Goal: Task Accomplishment & Management: Use online tool/utility

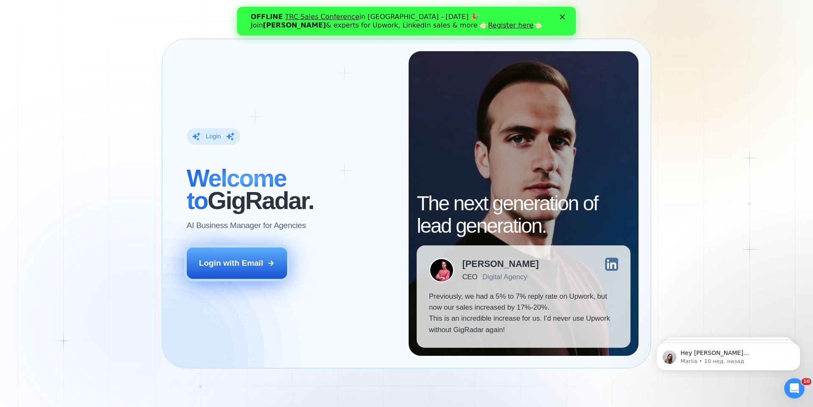
click at [235, 260] on div "Login with Email" at bounding box center [231, 263] width 64 height 11
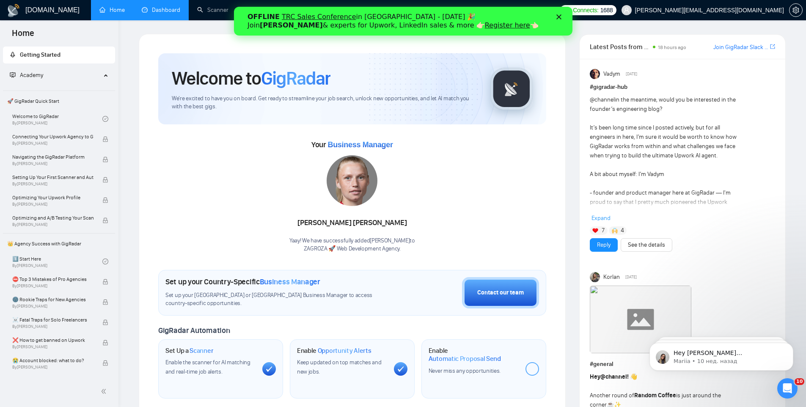
click at [142, 10] on link "Dashboard" at bounding box center [161, 9] width 39 height 7
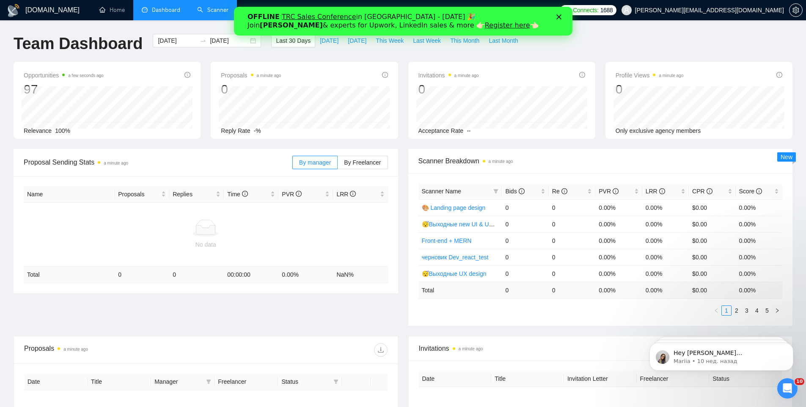
click at [213, 6] on link "Scanner" at bounding box center [212, 9] width 31 height 7
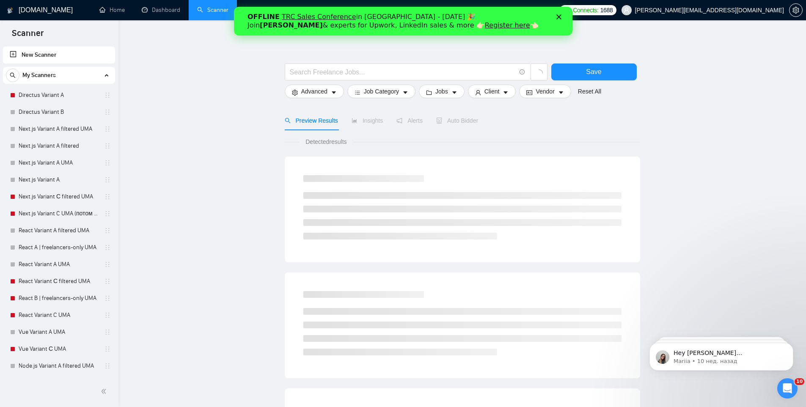
click at [563, 17] on div "Закрыть" at bounding box center [560, 16] width 8 height 5
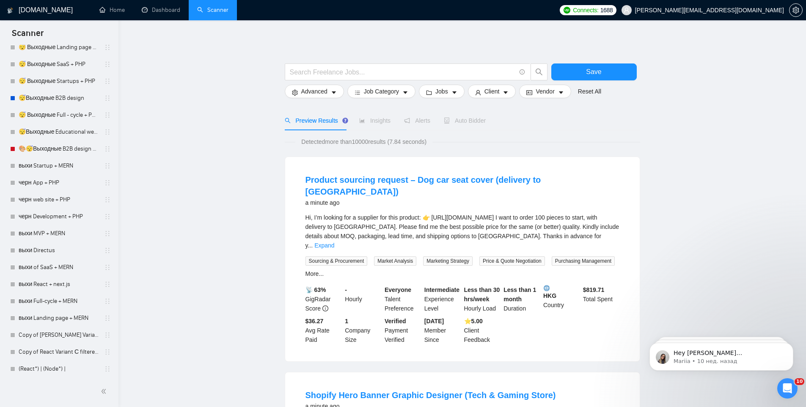
scroll to position [2267, 0]
click at [27, 371] on link "(React*) | (Node*) |" at bounding box center [59, 367] width 80 height 17
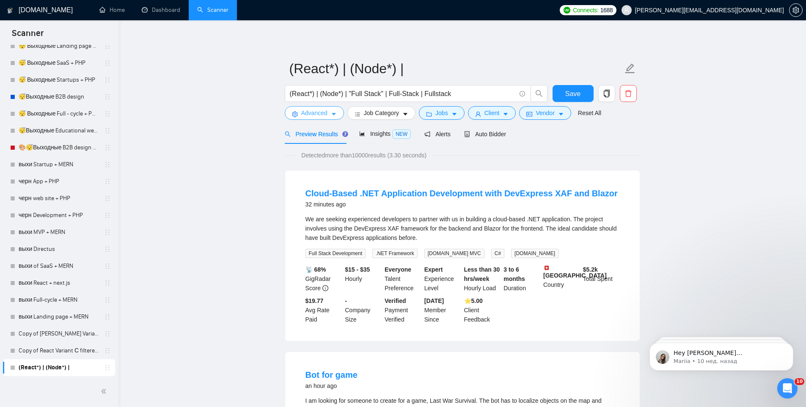
click at [319, 115] on span "Advanced" at bounding box center [314, 112] width 26 height 9
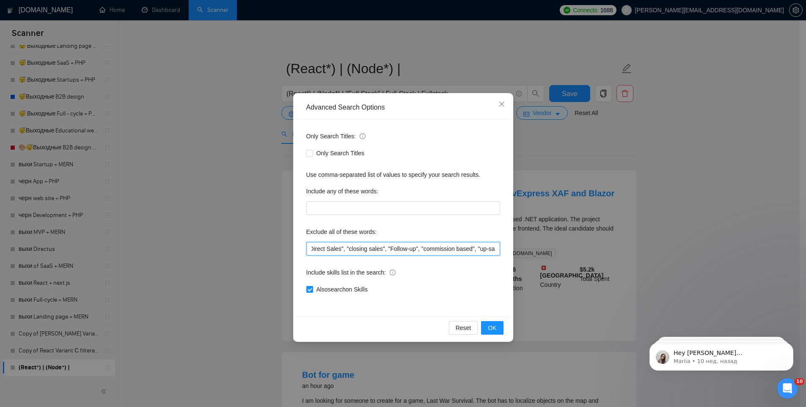
scroll to position [0, 1232]
drag, startPoint x: 339, startPoint y: 250, endPoint x: 486, endPoint y: 251, distance: 147.8
click at [486, 251] on input "(Bubble*), "No agencies","Not Agency","Individual Only", (Consult*), "No Agenci…" at bounding box center [404, 249] width 194 height 14
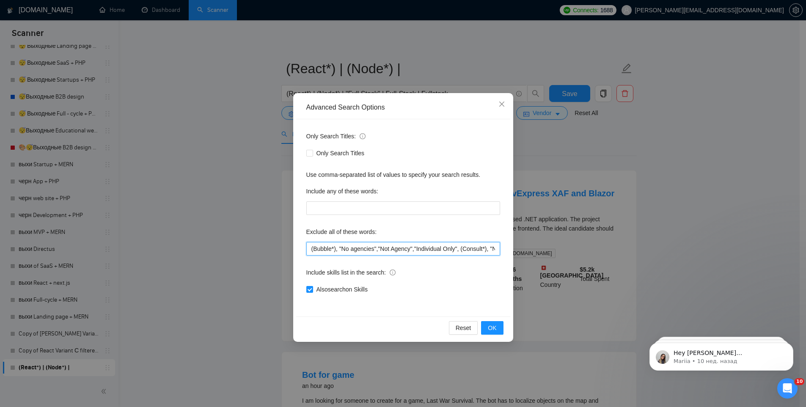
click at [419, 248] on input "(Bubble*), "No agencies","Not Agency","Individual Only", (Consult*), "No Agenci…" at bounding box center [404, 249] width 194 height 14
click at [504, 98] on span "Close" at bounding box center [502, 104] width 23 height 23
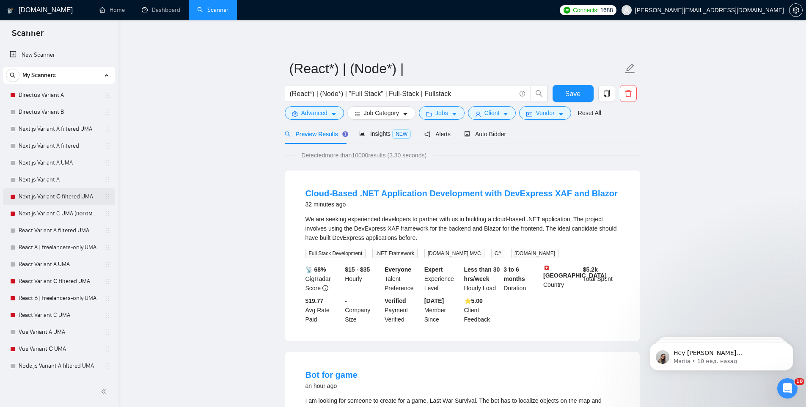
click at [37, 199] on link "Next.js Variant С filtered UMA" at bounding box center [59, 196] width 80 height 17
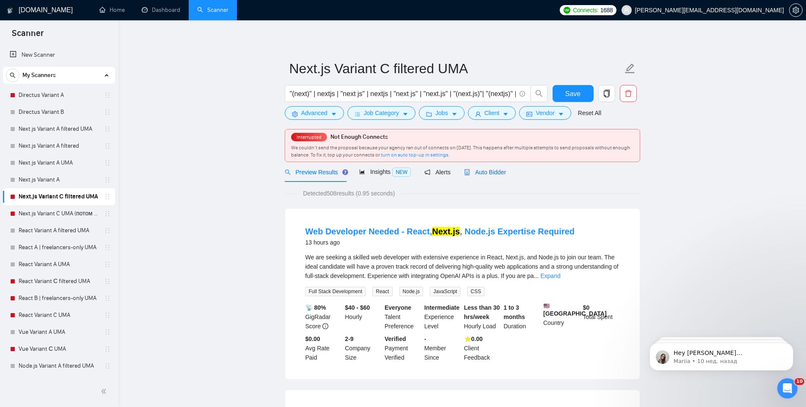
click at [492, 174] on span "Auto Bidder" at bounding box center [485, 172] width 42 height 7
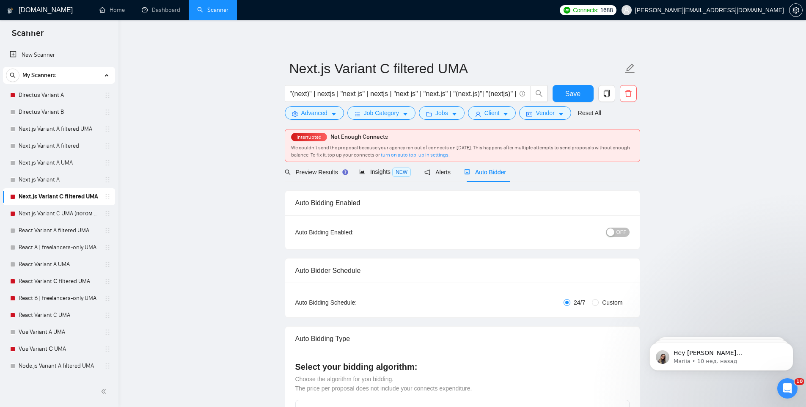
click at [616, 233] on button "OFF" at bounding box center [618, 232] width 24 height 9
click at [581, 91] on button "Save" at bounding box center [573, 93] width 41 height 17
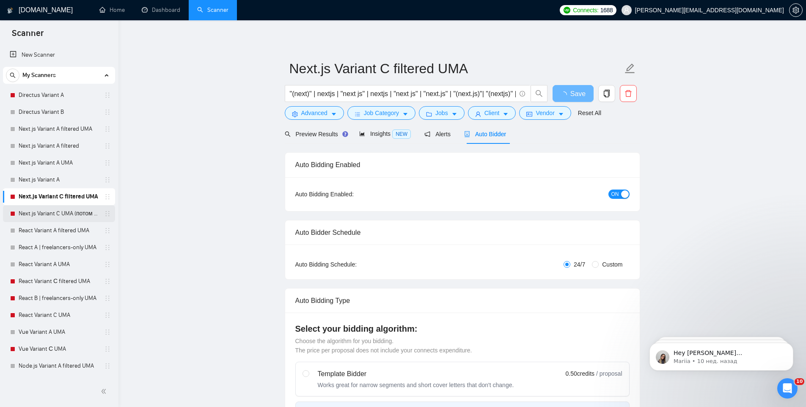
click at [49, 216] on link "Next.js Variant C UMA (потом вернуть на В)" at bounding box center [59, 213] width 80 height 17
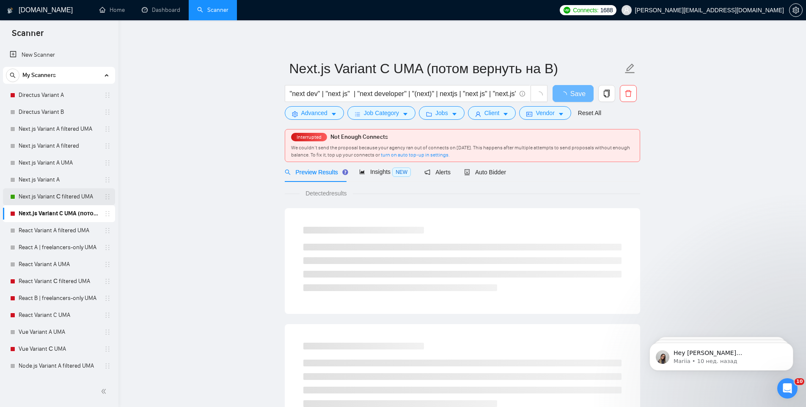
click at [58, 198] on link "Next.js Variant С filtered UMA" at bounding box center [59, 196] width 80 height 17
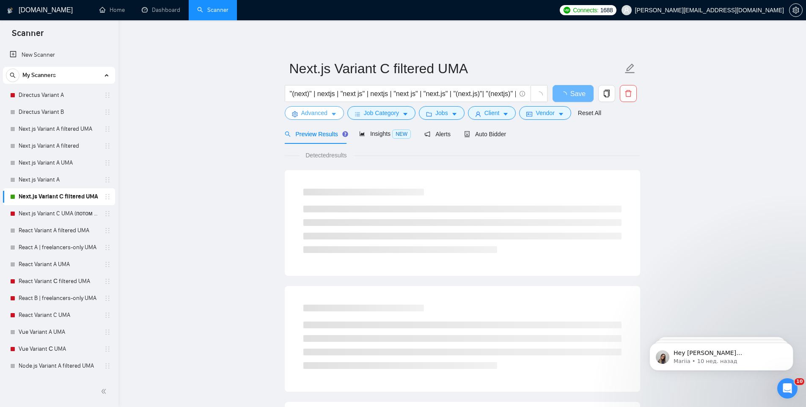
click at [302, 110] on span "Advanced" at bounding box center [314, 112] width 26 height 9
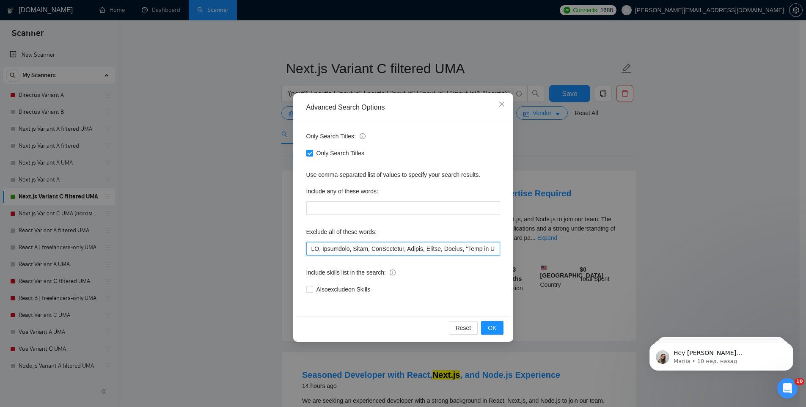
click at [361, 249] on input "text" at bounding box center [404, 249] width 194 height 14
click at [503, 105] on icon "close" at bounding box center [501, 104] width 5 height 5
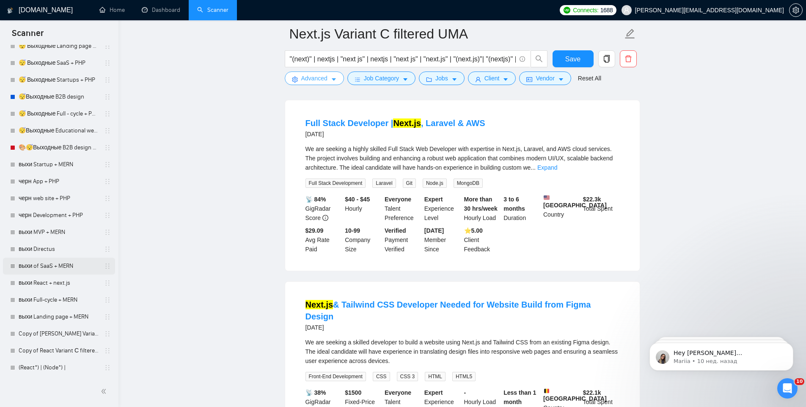
scroll to position [870, 0]
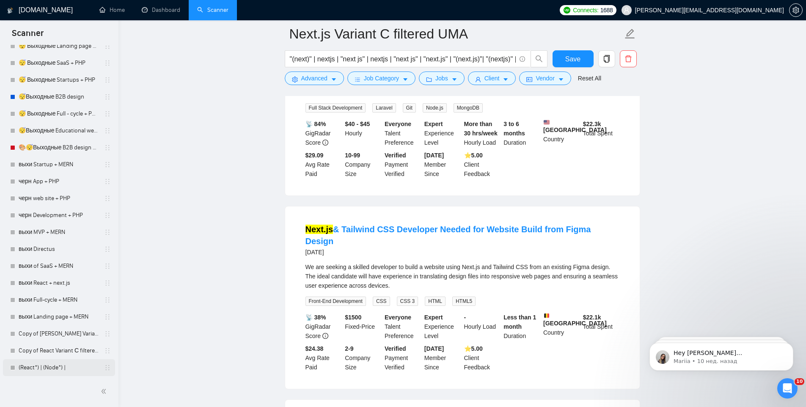
click at [45, 367] on link "(React*) | (Node*) |" at bounding box center [59, 367] width 80 height 17
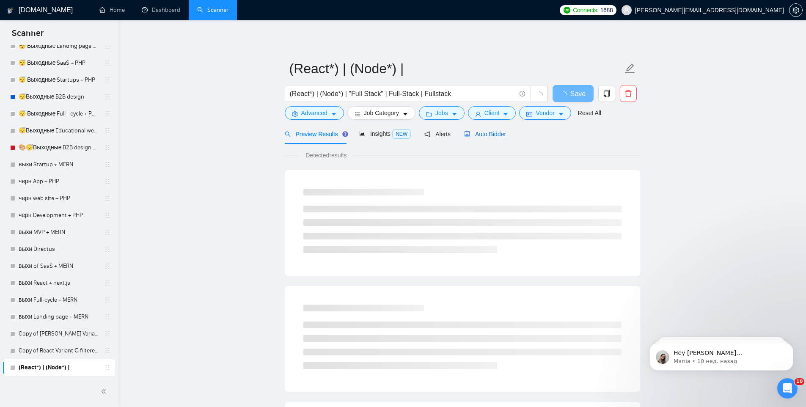
click at [492, 132] on span "Auto Bidder" at bounding box center [485, 134] width 42 height 7
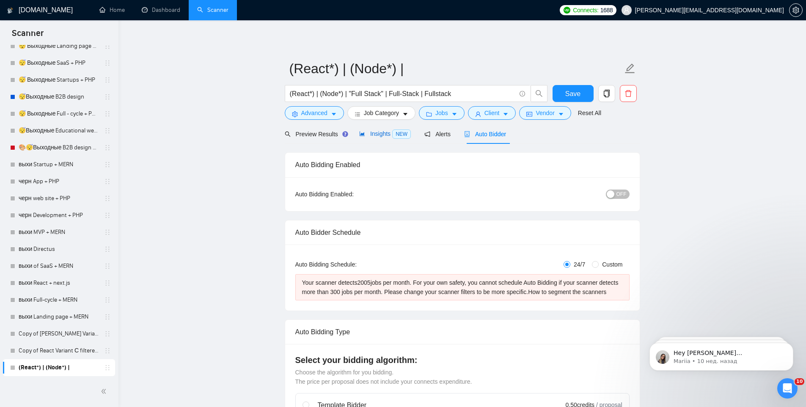
click at [379, 135] on span "Insights NEW" at bounding box center [385, 133] width 52 height 7
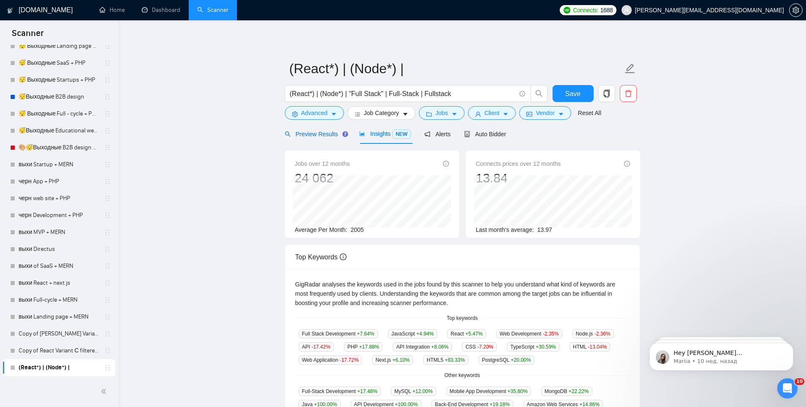
click at [320, 138] on div "Preview Results" at bounding box center [315, 134] width 61 height 9
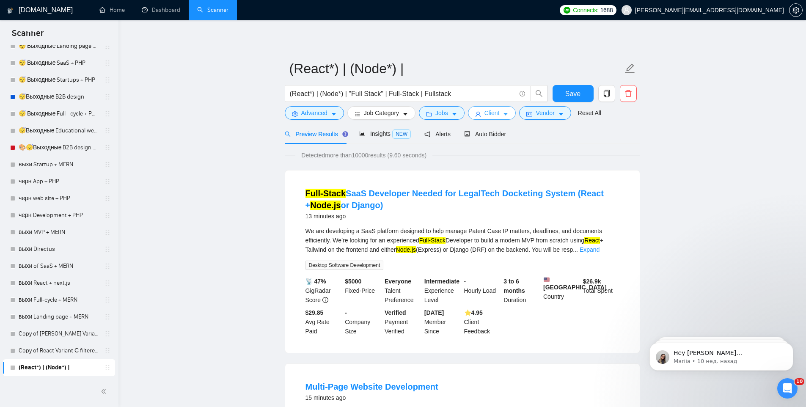
click at [485, 113] on button "Client" at bounding box center [492, 113] width 48 height 14
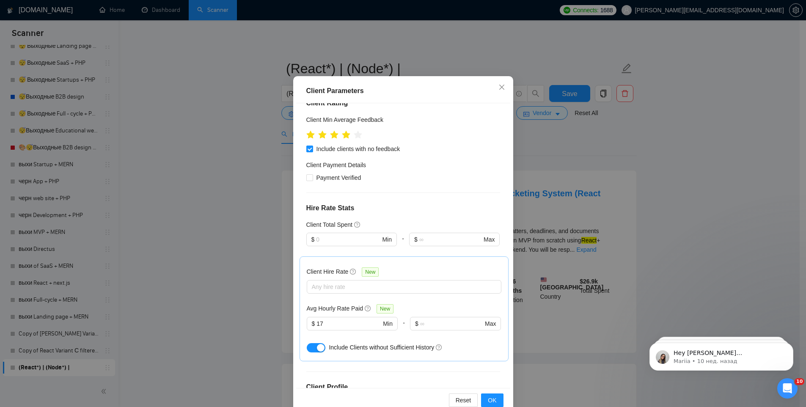
scroll to position [44, 0]
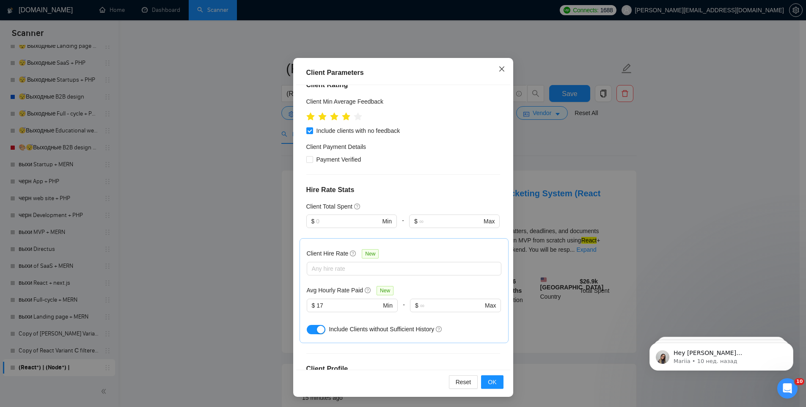
click at [499, 72] on icon "close" at bounding box center [502, 69] width 7 height 7
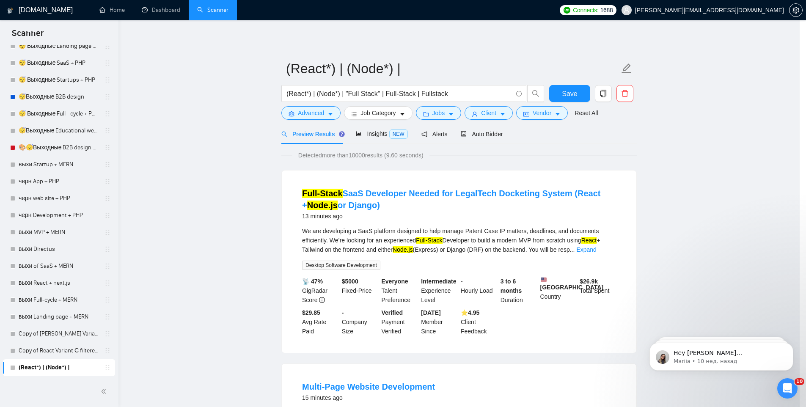
scroll to position [0, 0]
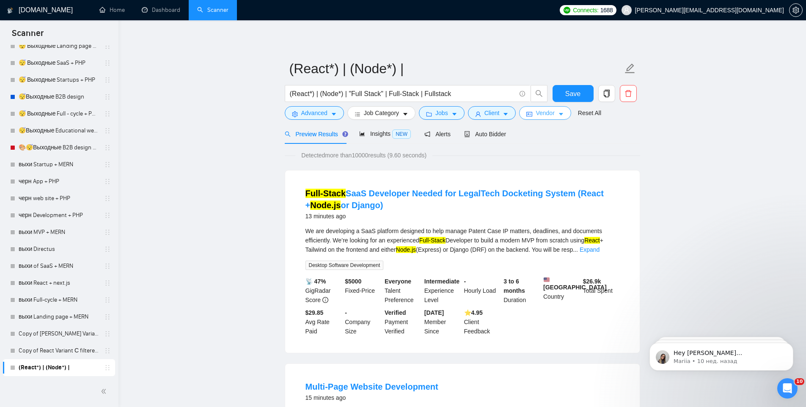
click at [543, 114] on span "Vendor" at bounding box center [545, 112] width 19 height 9
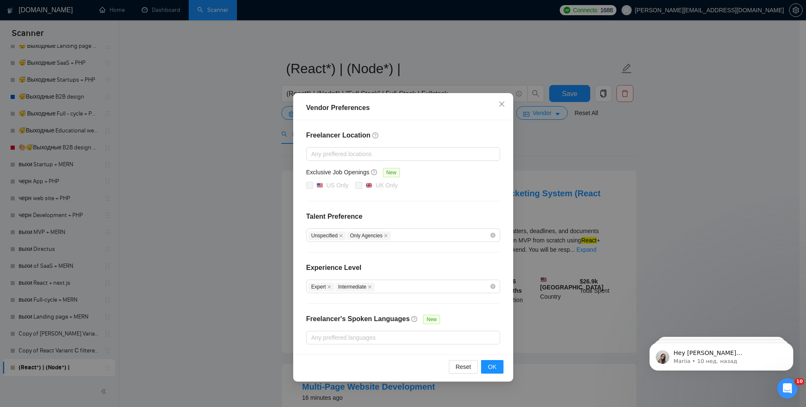
scroll to position [148, 0]
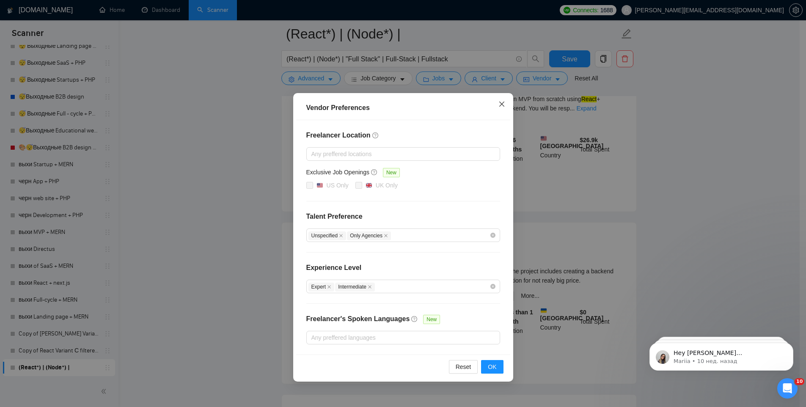
click at [499, 108] on span "Close" at bounding box center [502, 104] width 23 height 23
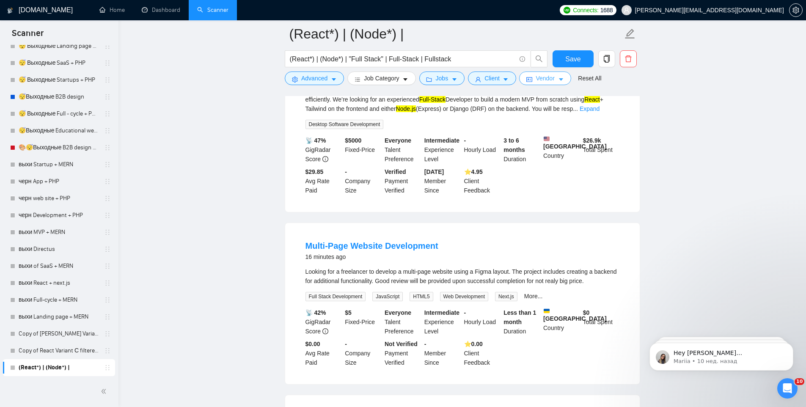
scroll to position [0, 0]
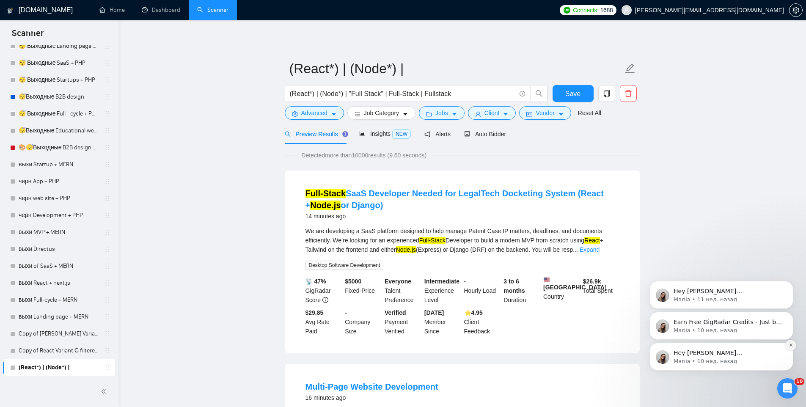
click at [791, 346] on icon "Dismiss notification" at bounding box center [791, 345] width 5 height 5
drag, startPoint x: 793, startPoint y: 348, endPoint x: 792, endPoint y: 319, distance: 28.4
click at [792, 347] on icon "Dismiss notification" at bounding box center [792, 346] width 4 height 4
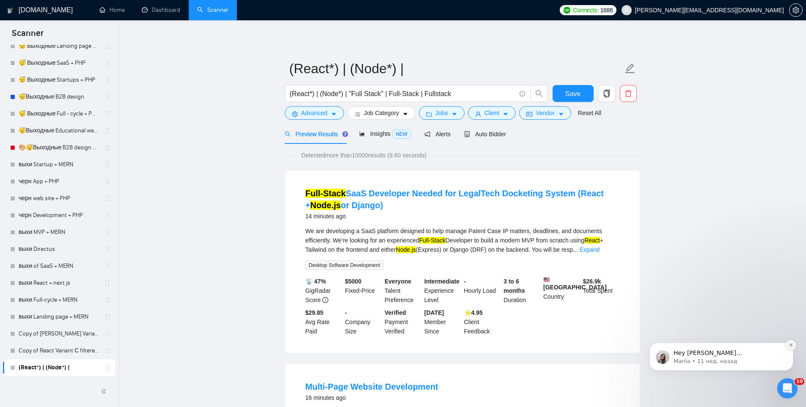
click at [792, 345] on icon "Dismiss notification" at bounding box center [791, 345] width 5 height 5
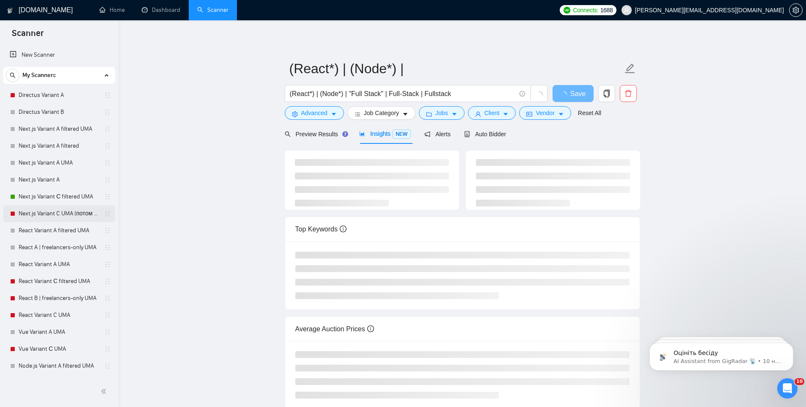
click at [49, 211] on link "Next.js Variant C UMA (потом вернуть на В)" at bounding box center [59, 213] width 80 height 17
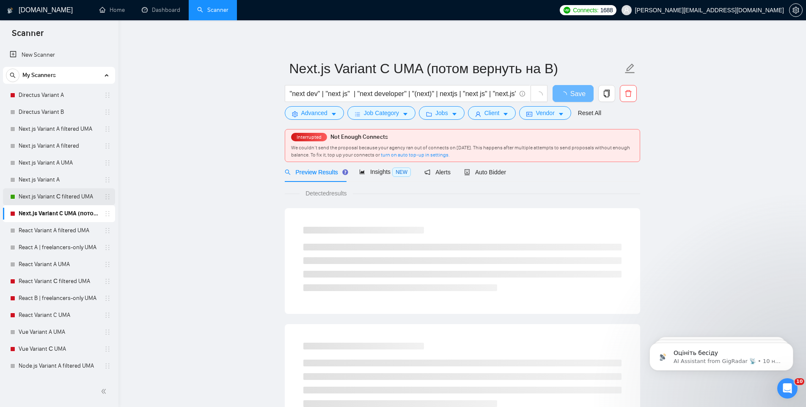
click at [53, 202] on link "Next.js Variant С filtered UMA" at bounding box center [59, 196] width 80 height 17
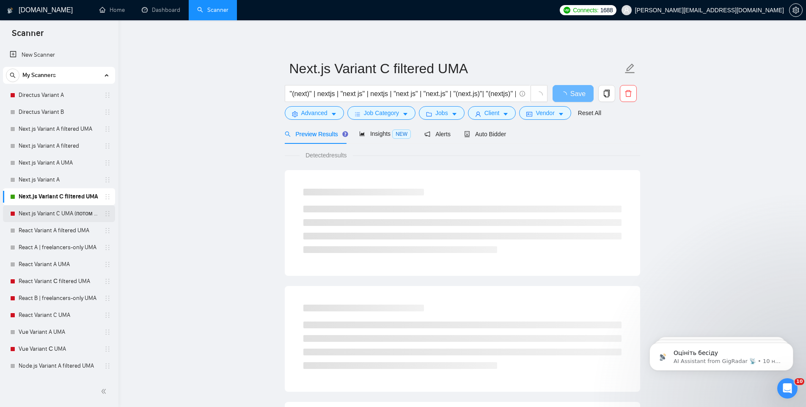
click at [51, 212] on link "Next.js Variant C UMA (потом вернуть на В)" at bounding box center [59, 213] width 80 height 17
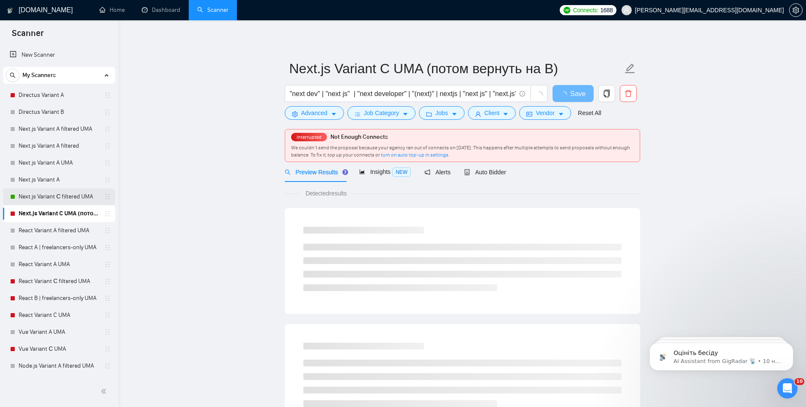
click at [18, 200] on div "Next.js Variant С filtered UMA" at bounding box center [60, 196] width 101 height 17
click at [26, 202] on link "Next.js Variant С filtered UMA" at bounding box center [59, 196] width 80 height 17
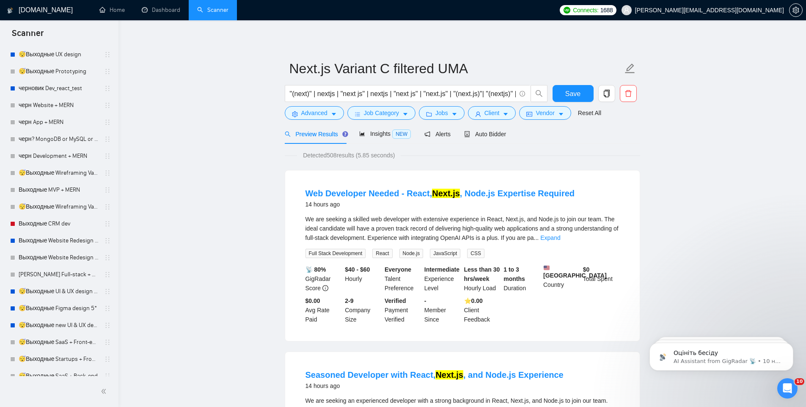
scroll to position [1893, 0]
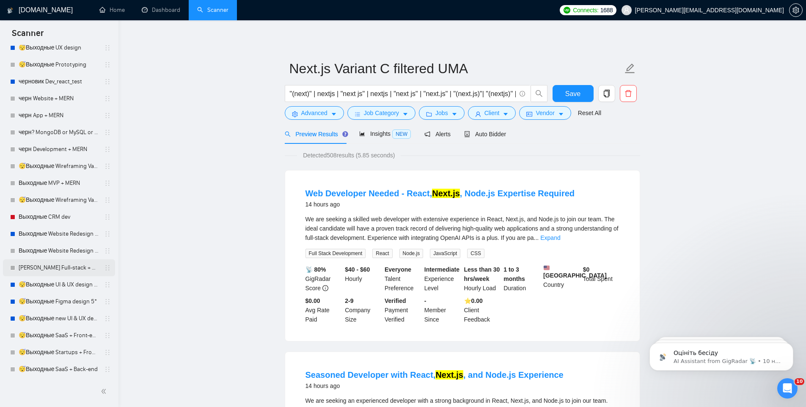
click at [50, 268] on link "VLAD Full-stack + MERN" at bounding box center [59, 268] width 80 height 17
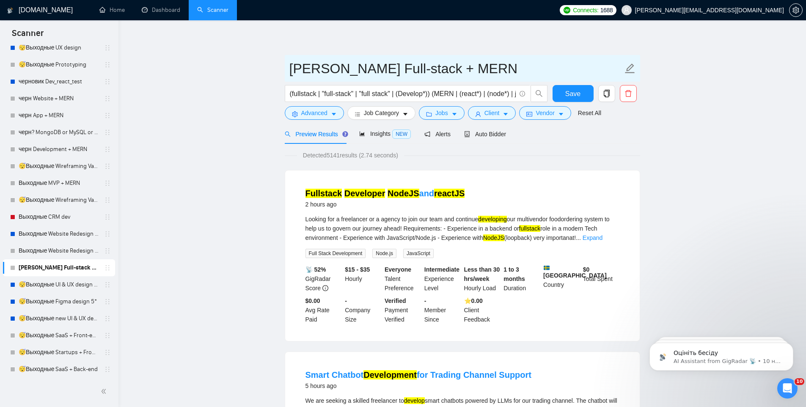
click at [295, 68] on input "VLAD Full-stack + MERN" at bounding box center [457, 68] width 334 height 21
click at [293, 67] on input "VLAD Full-stack + MERN" at bounding box center [457, 68] width 334 height 21
type input "SHARVLAD Full-stack + MERN"
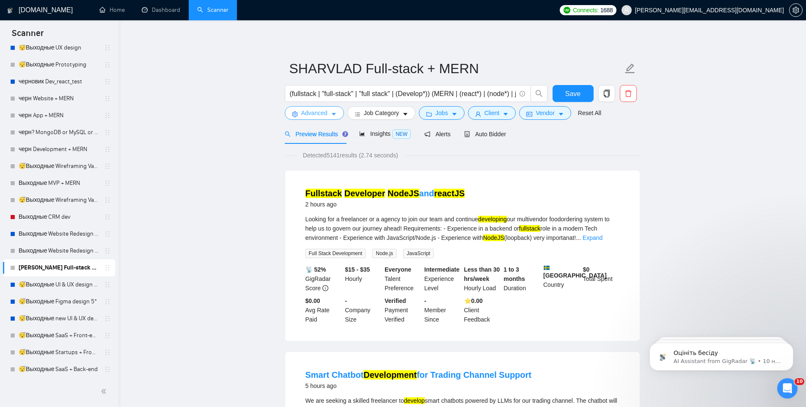
click at [323, 115] on span "Advanced" at bounding box center [314, 112] width 26 height 9
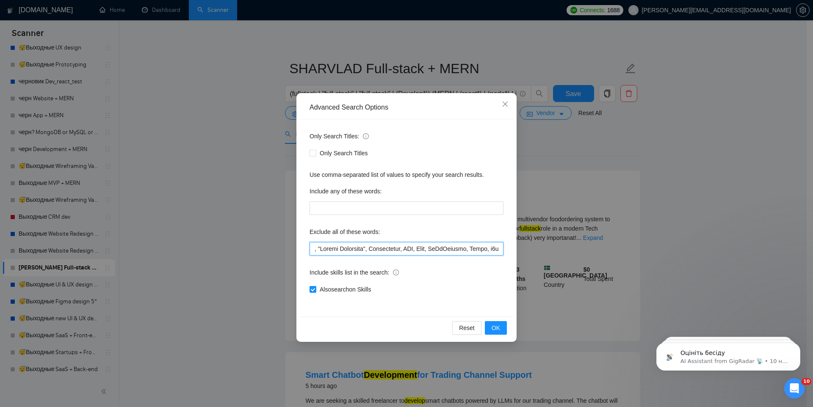
click at [378, 247] on input "text" at bounding box center [406, 249] width 194 height 14
click at [359, 251] on input "text" at bounding box center [406, 249] width 194 height 14
drag, startPoint x: 360, startPoint y: 250, endPoint x: 242, endPoint y: 251, distance: 118.6
click at [242, 251] on div "Advanced Search Options Only Search Titles: Only Search Titles Use comma-separa…" at bounding box center [406, 203] width 813 height 407
click at [346, 249] on input "text" at bounding box center [406, 249] width 194 height 14
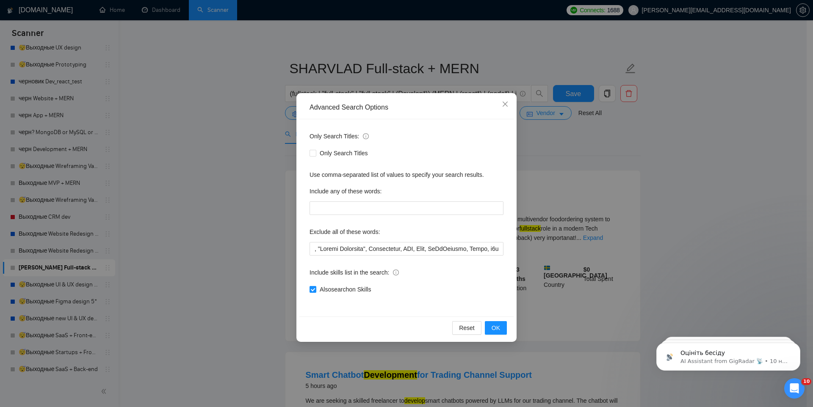
click at [616, 163] on div "Advanced Search Options Only Search Titles: Only Search Titles Use comma-separa…" at bounding box center [406, 203] width 813 height 407
